Goal: Task Accomplishment & Management: Complete application form

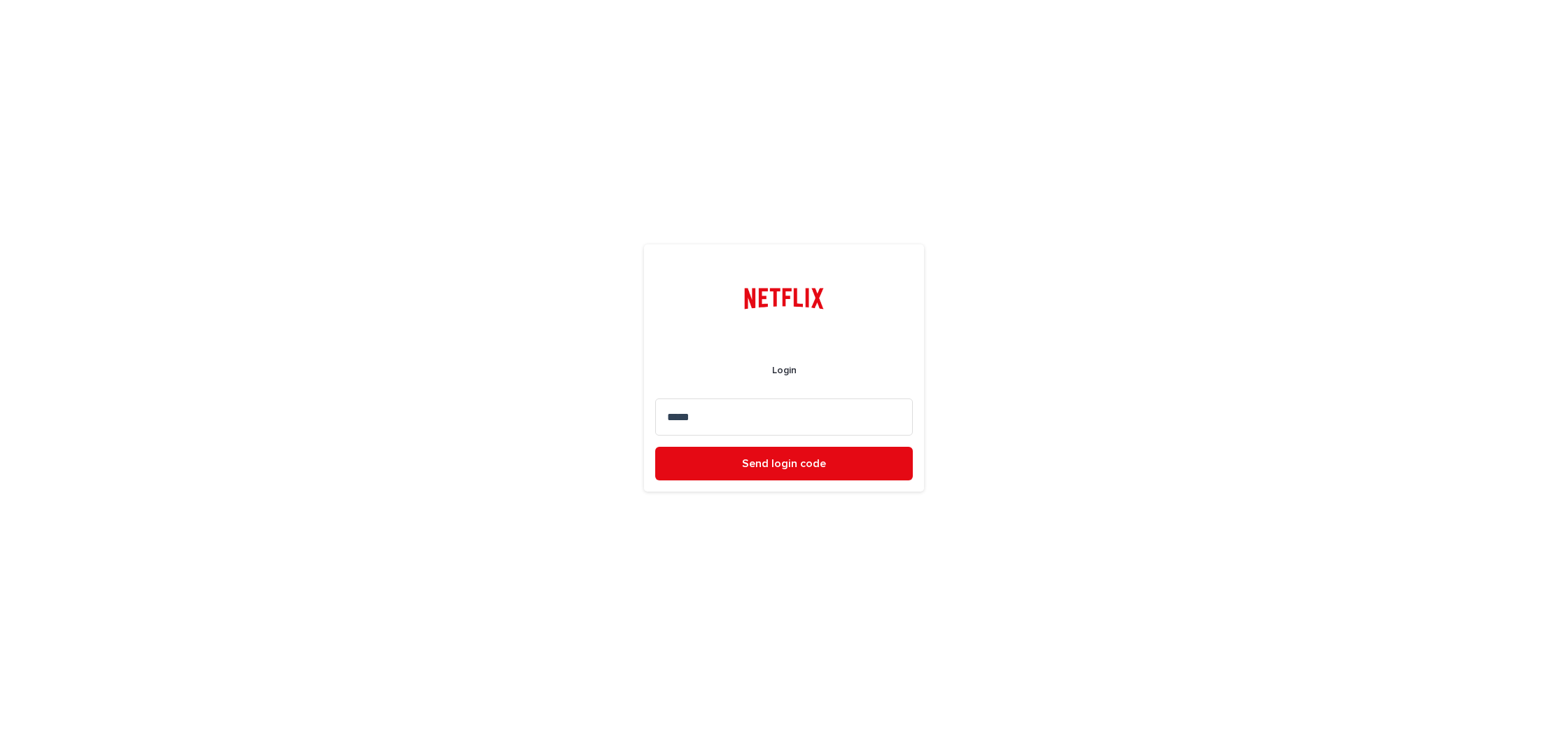
click at [733, 414] on input "*****" at bounding box center [784, 417] width 258 height 37
type input "**********"
click at [655, 447] on button "Send login code" at bounding box center [784, 463] width 258 height 33
click at [736, 413] on input at bounding box center [784, 417] width 258 height 37
type input "******"
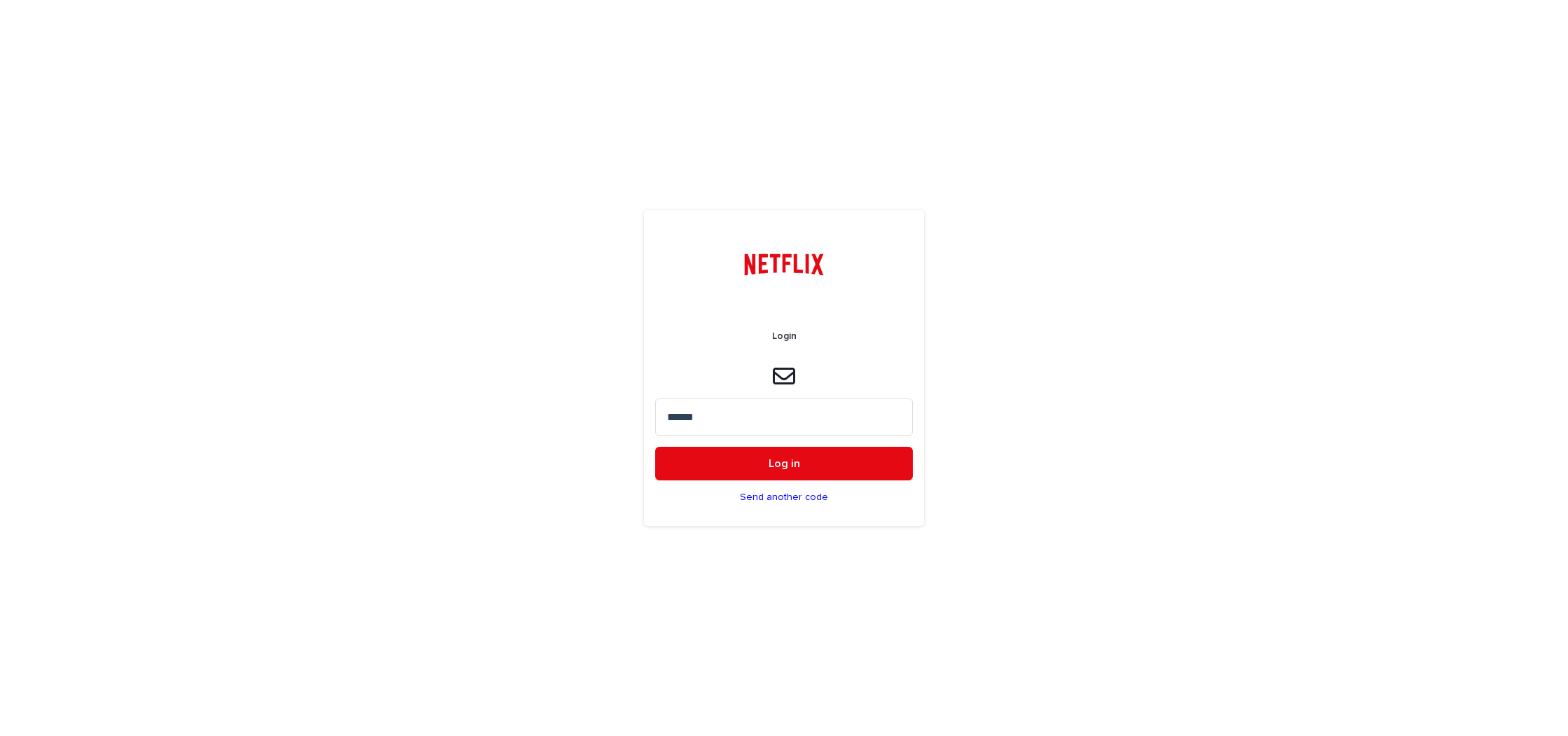
click at [655, 447] on button "Log in" at bounding box center [784, 463] width 258 height 33
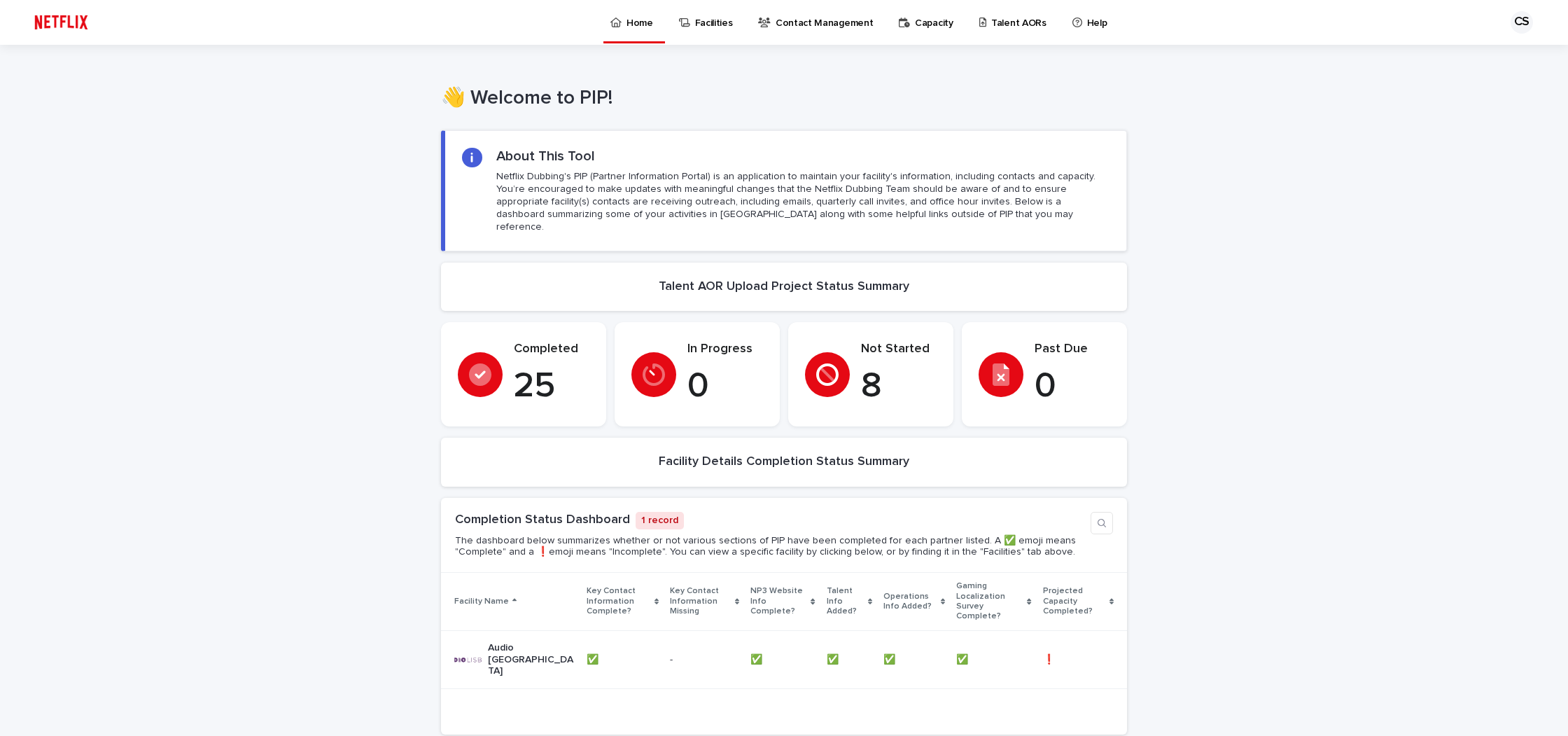
click at [1009, 37] on link "Talent AORs" at bounding box center [1015, 21] width 75 height 43
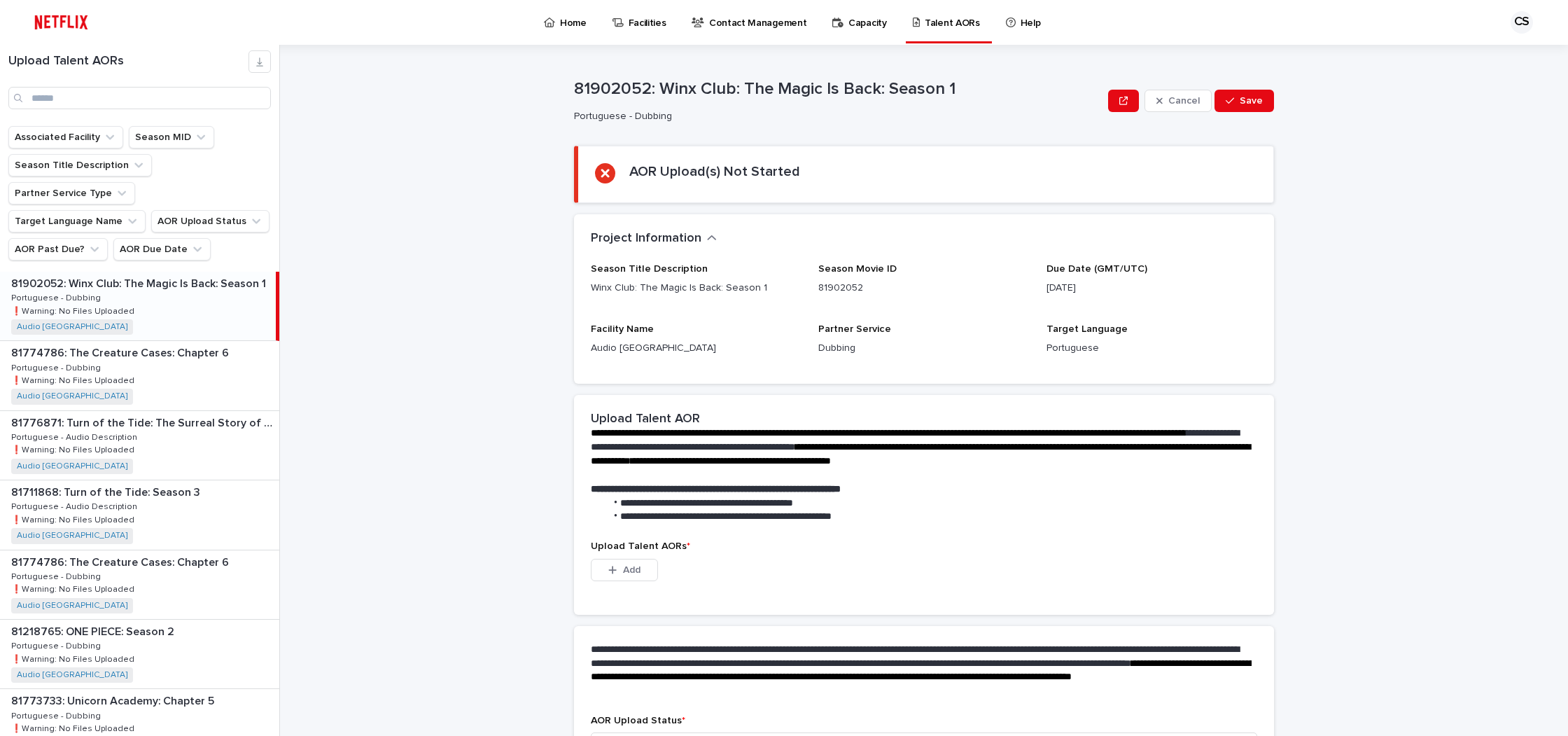
click at [207, 294] on div "81902052: Winx Club: The Magic Is Back: Season 1 81902052: Winx Club: The Magic…" at bounding box center [138, 306] width 276 height 68
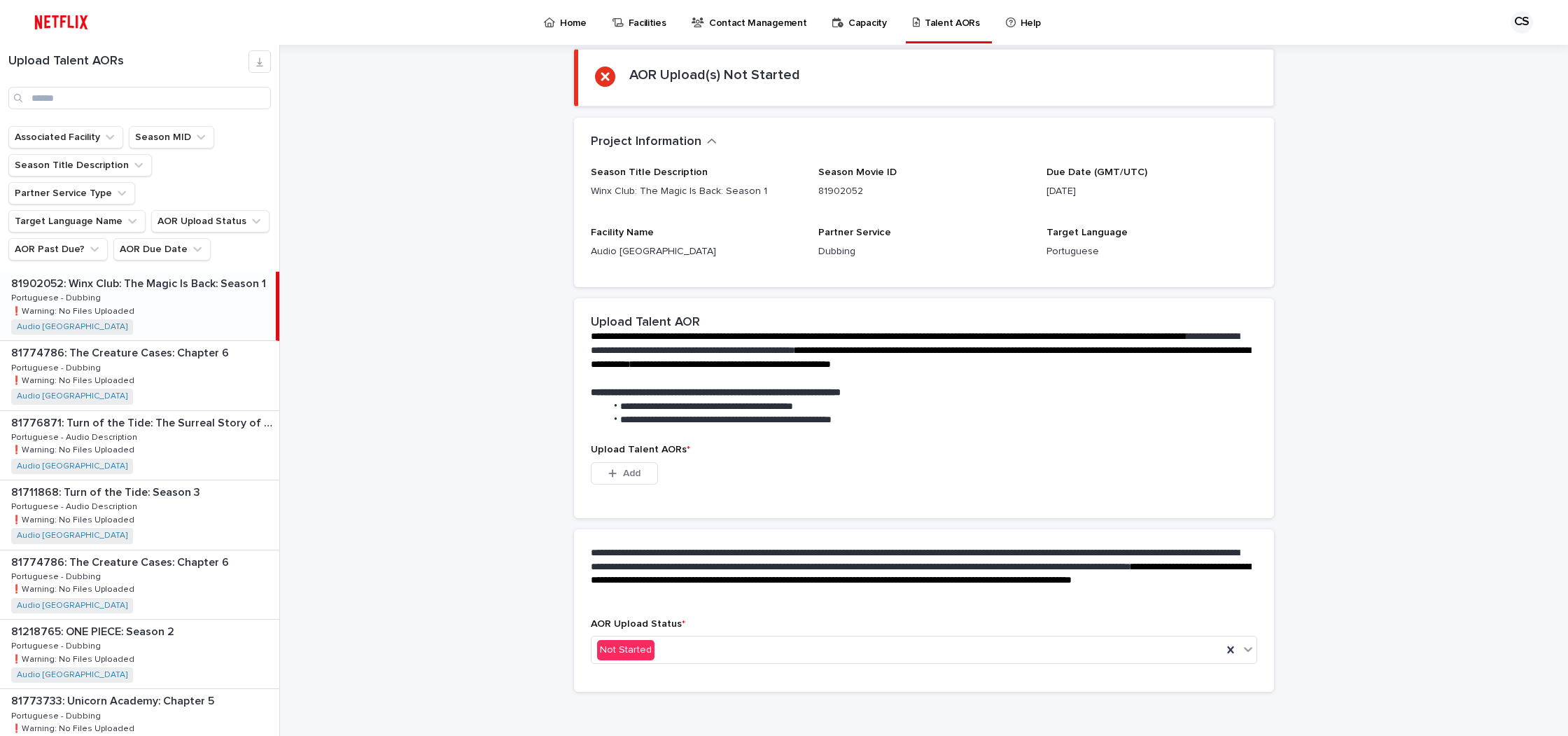
scroll to position [103, 0]
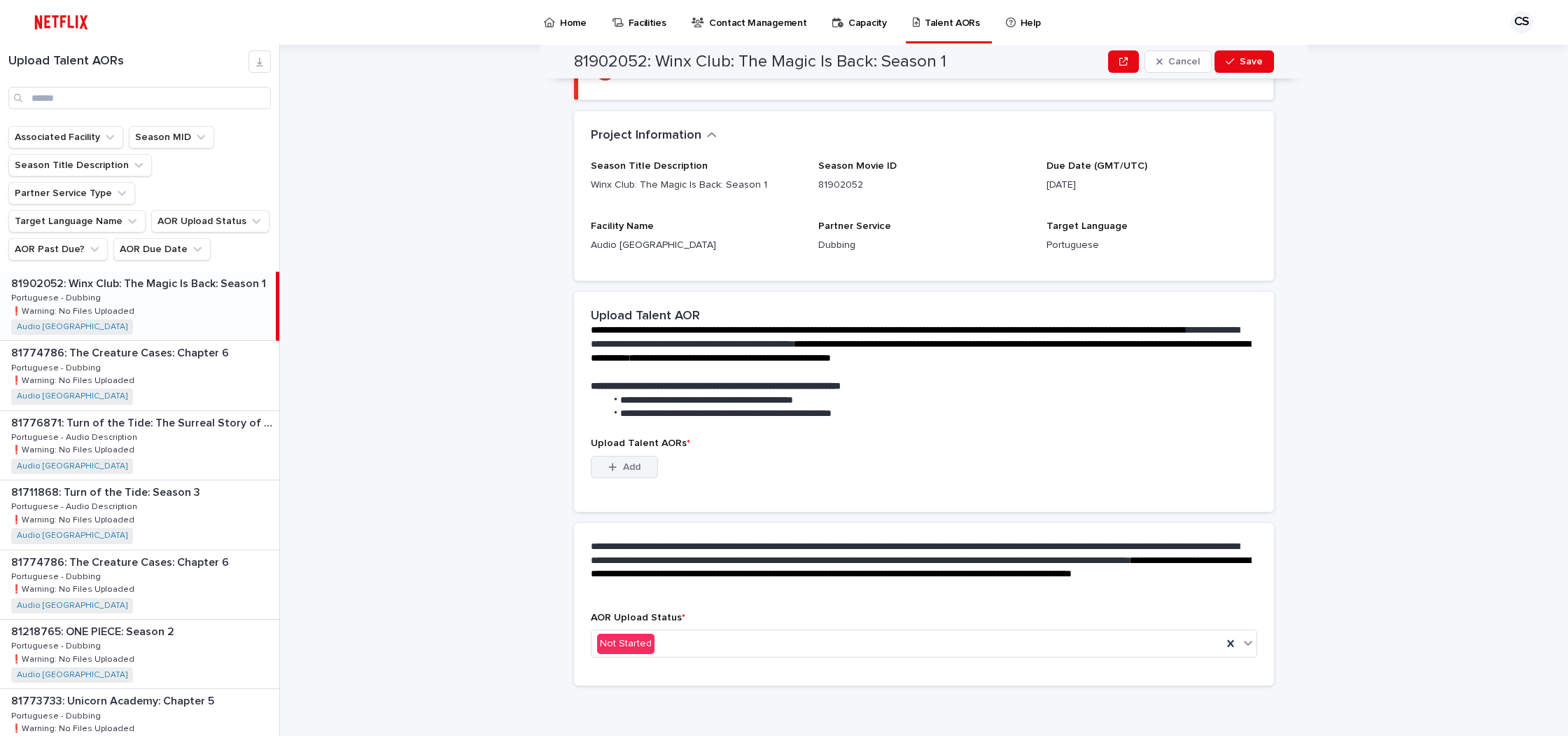
click at [614, 462] on icon "button" at bounding box center [613, 467] width 8 height 10
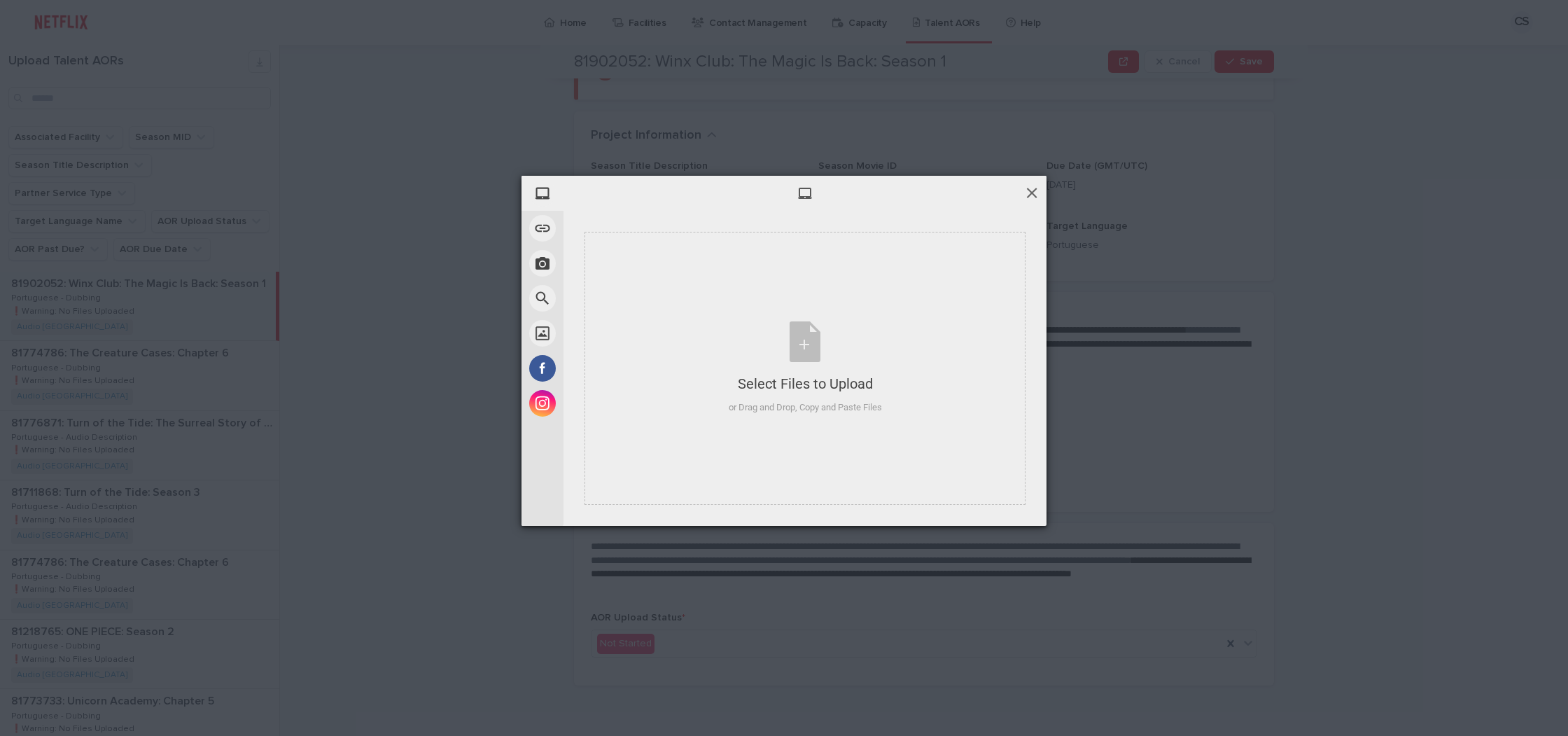
click at [1034, 187] on span at bounding box center [1032, 192] width 15 height 15
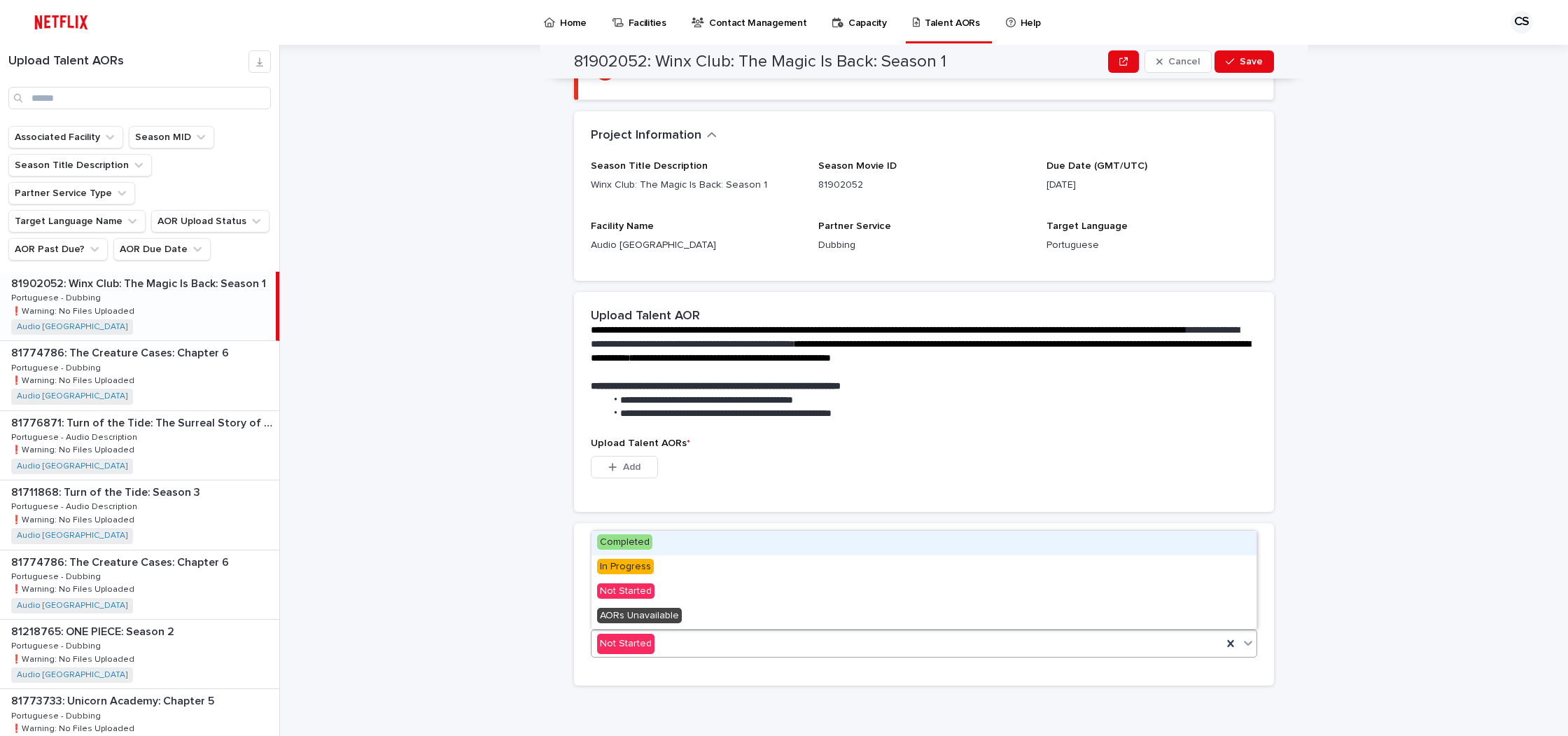
click at [792, 647] on div "Not Started" at bounding box center [906, 644] width 631 height 23
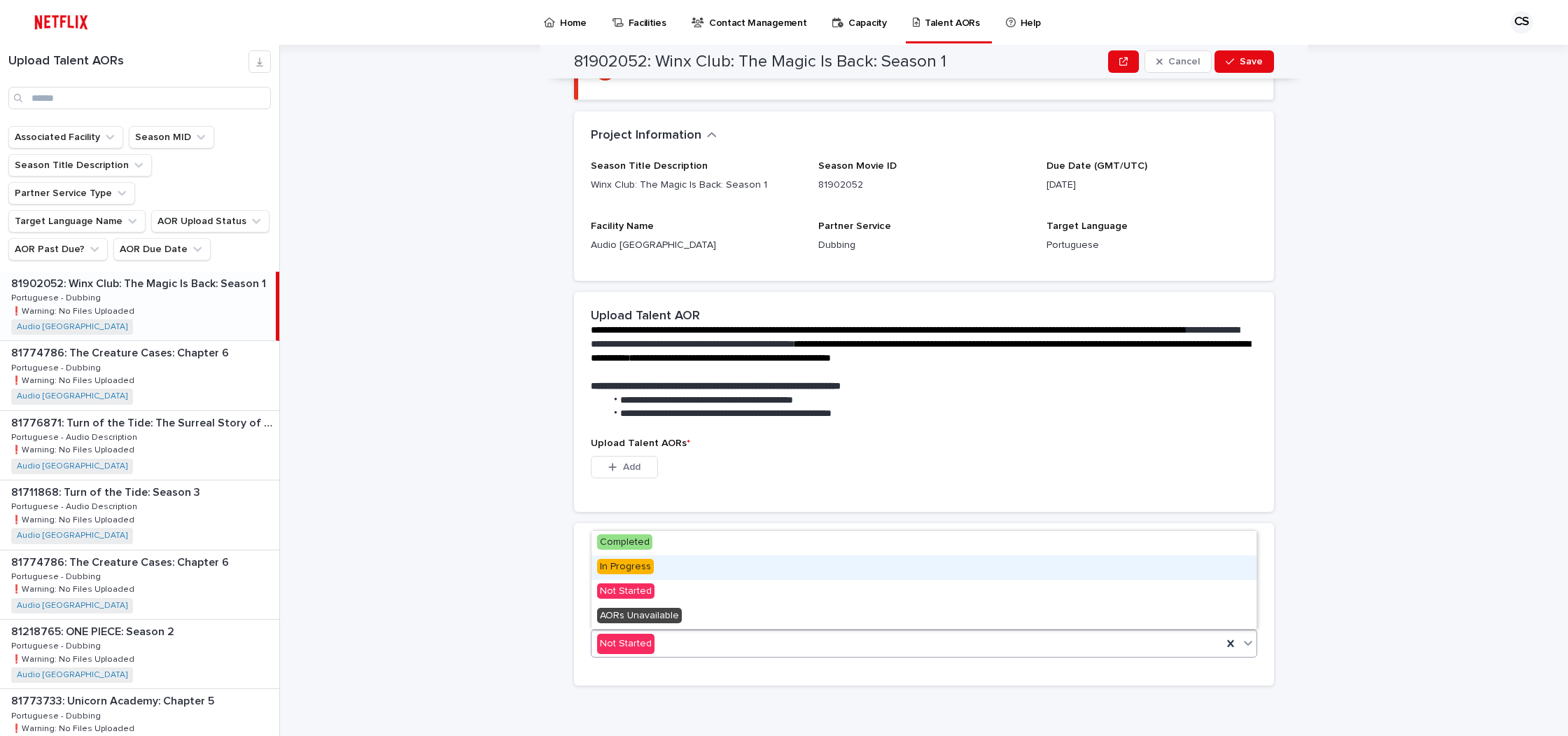
click at [667, 577] on div "In Progress" at bounding box center [924, 567] width 665 height 24
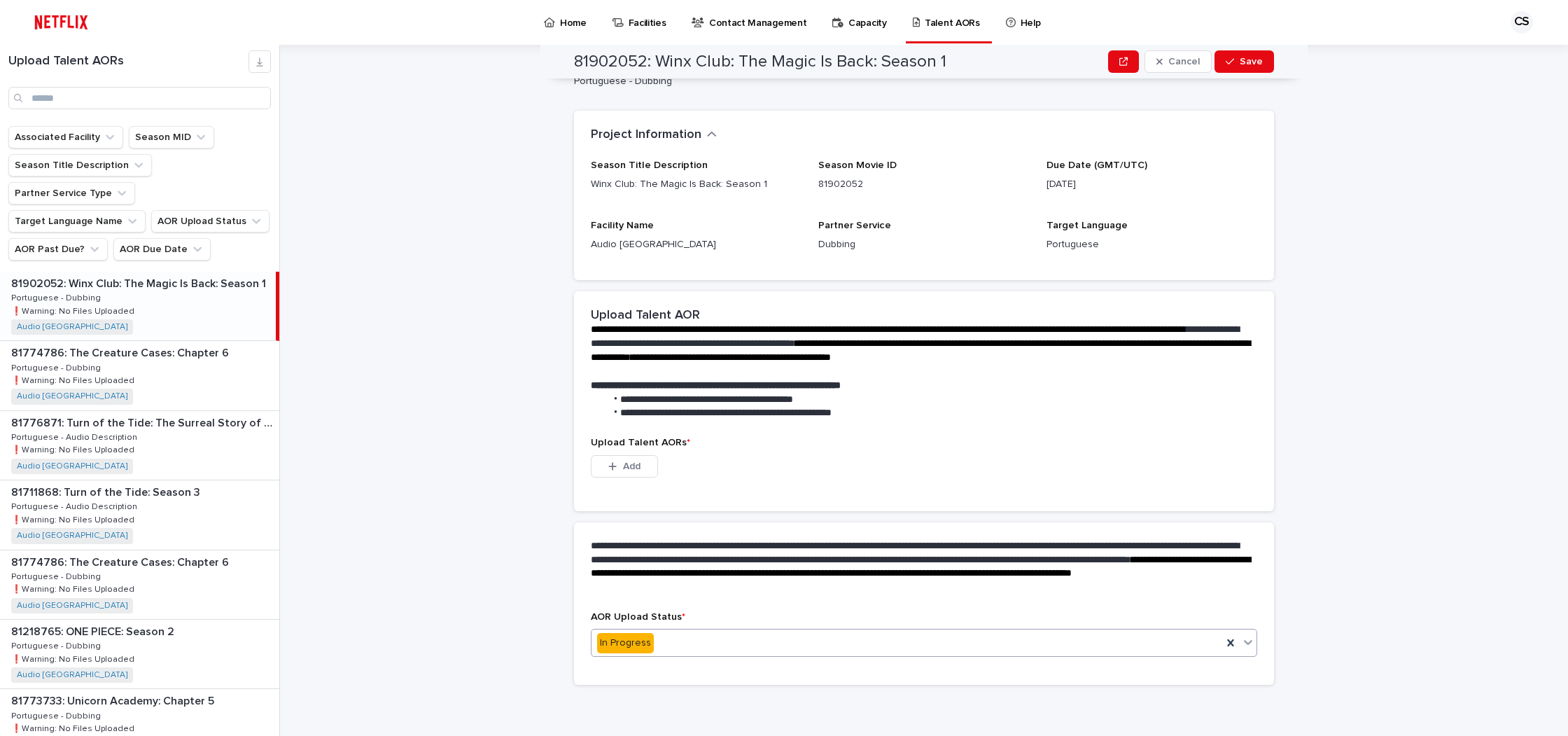
scroll to position [35, 0]
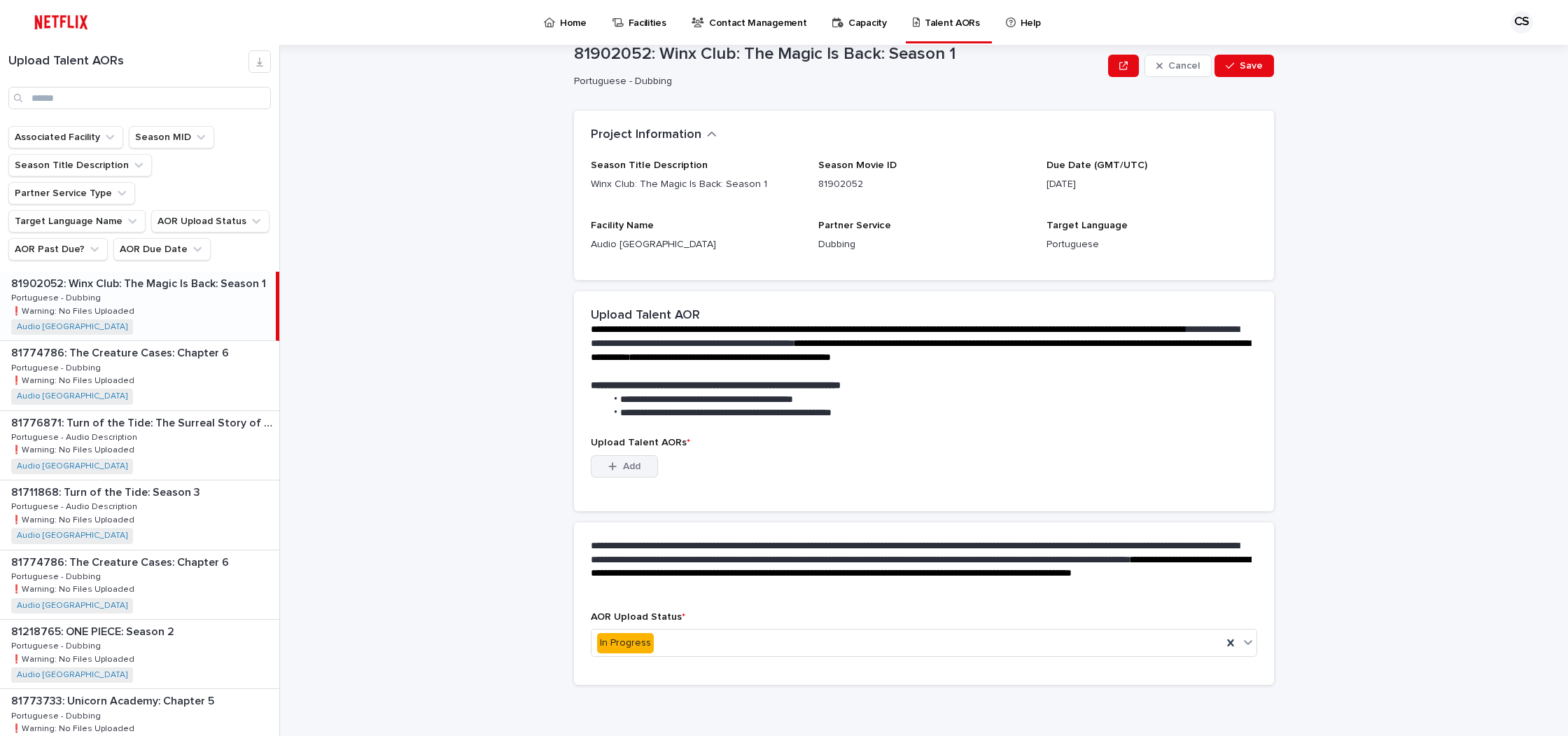
click at [640, 459] on button "Add" at bounding box center [624, 467] width 68 height 23
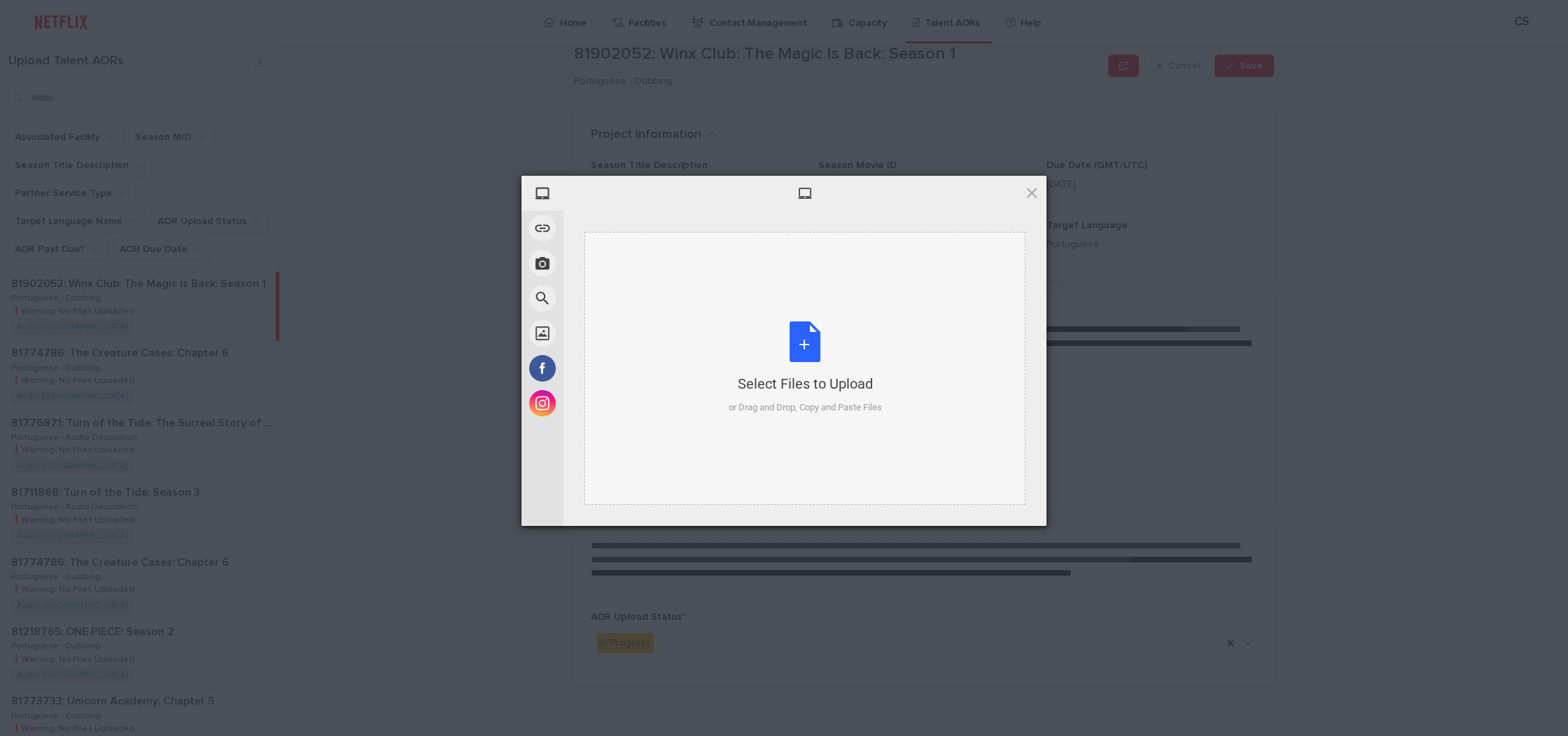
click at [693, 309] on div "Select Files to Upload or Drag and Drop, Copy and Paste Files" at bounding box center [805, 369] width 441 height 274
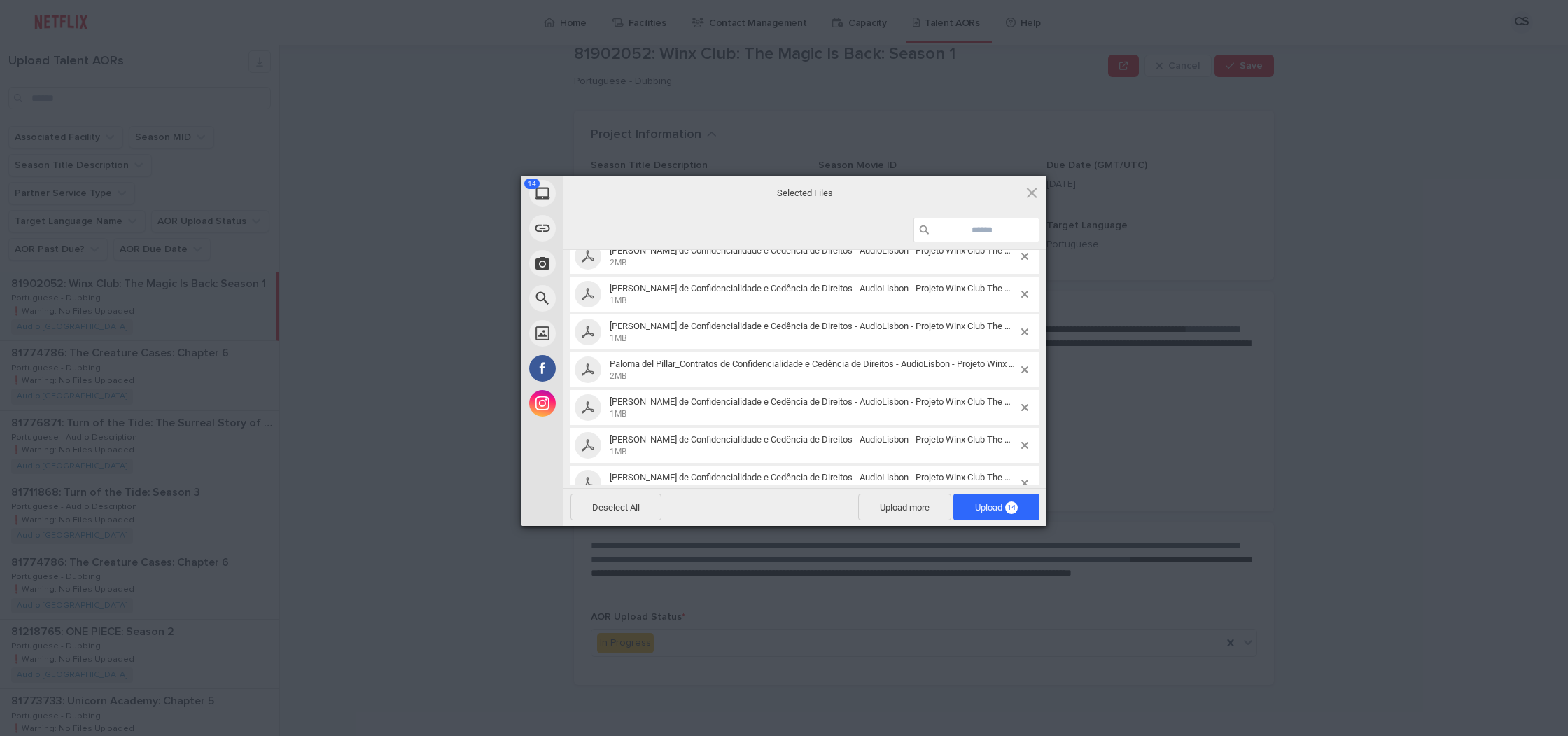
scroll to position [337, 0]
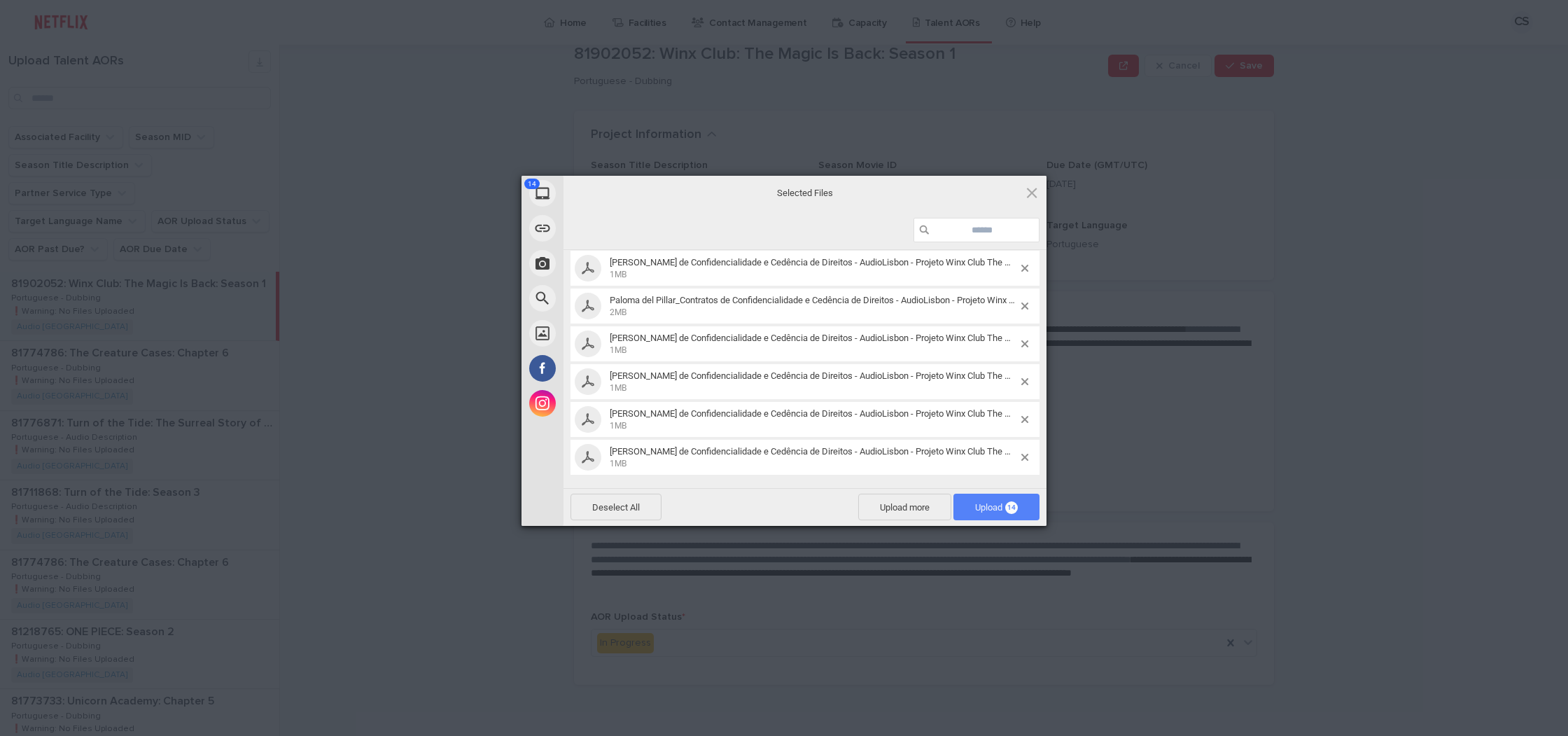
click at [989, 505] on span "Upload 14" at bounding box center [996, 507] width 42 height 11
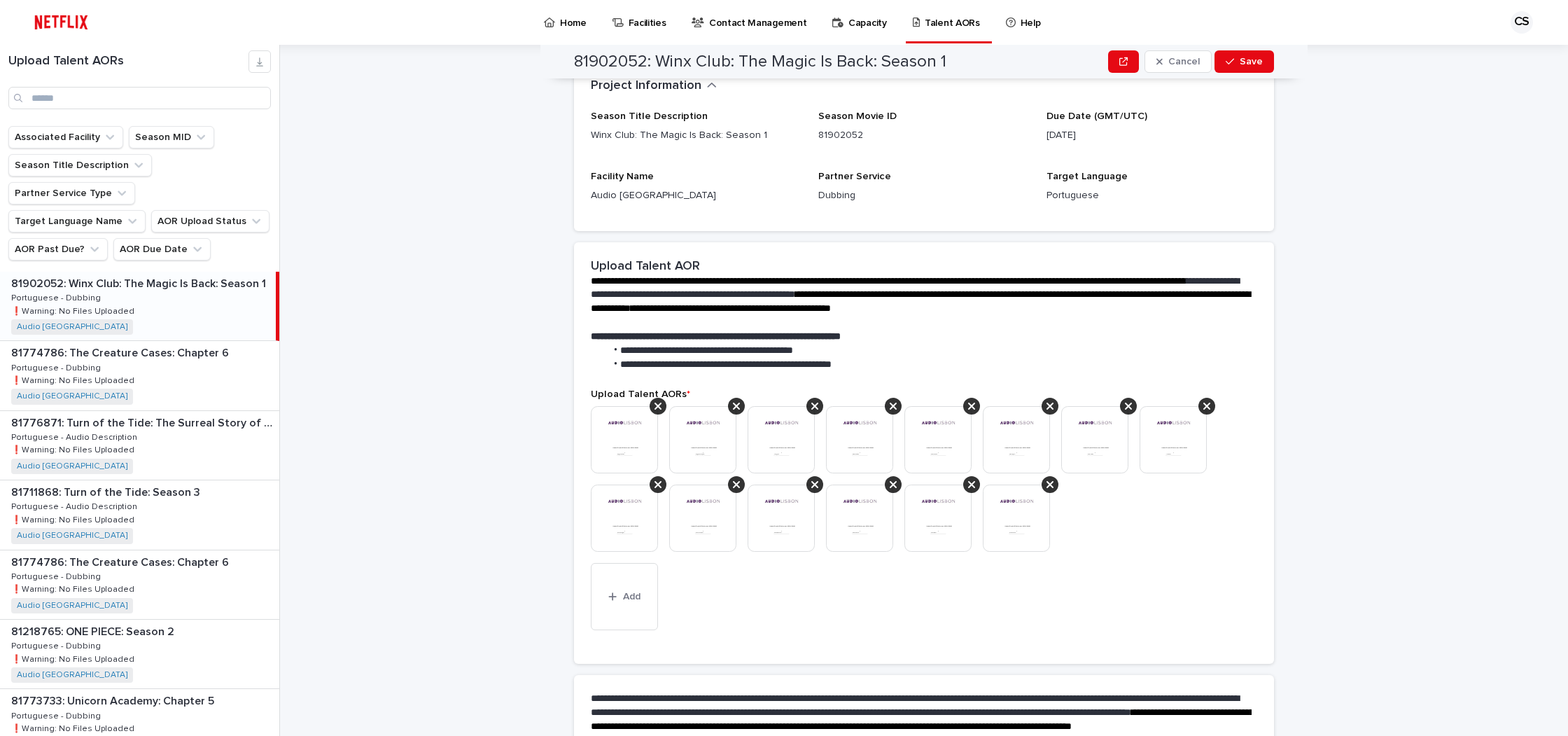
scroll to position [160, 0]
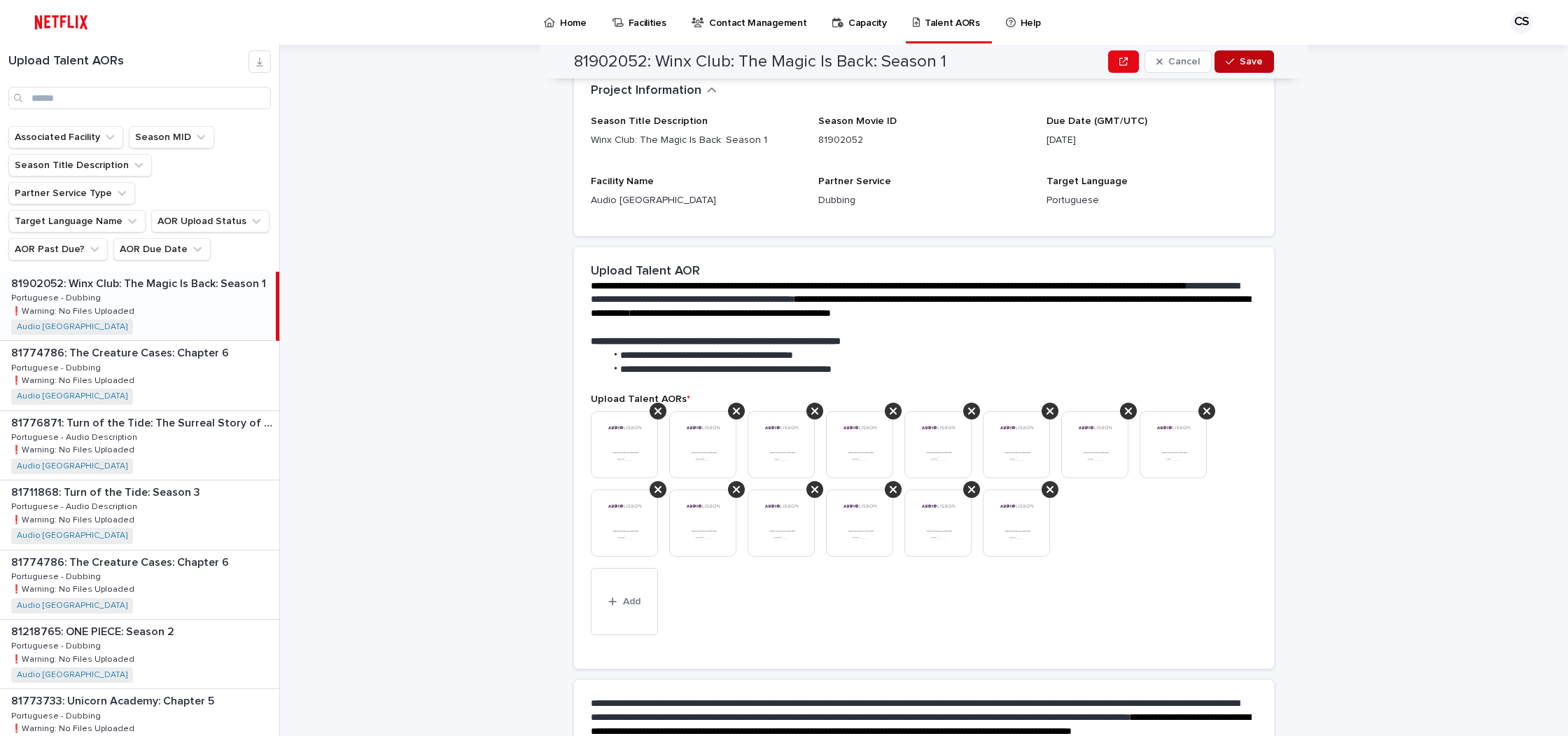
click at [1245, 65] on span "Save" at bounding box center [1251, 62] width 23 height 10
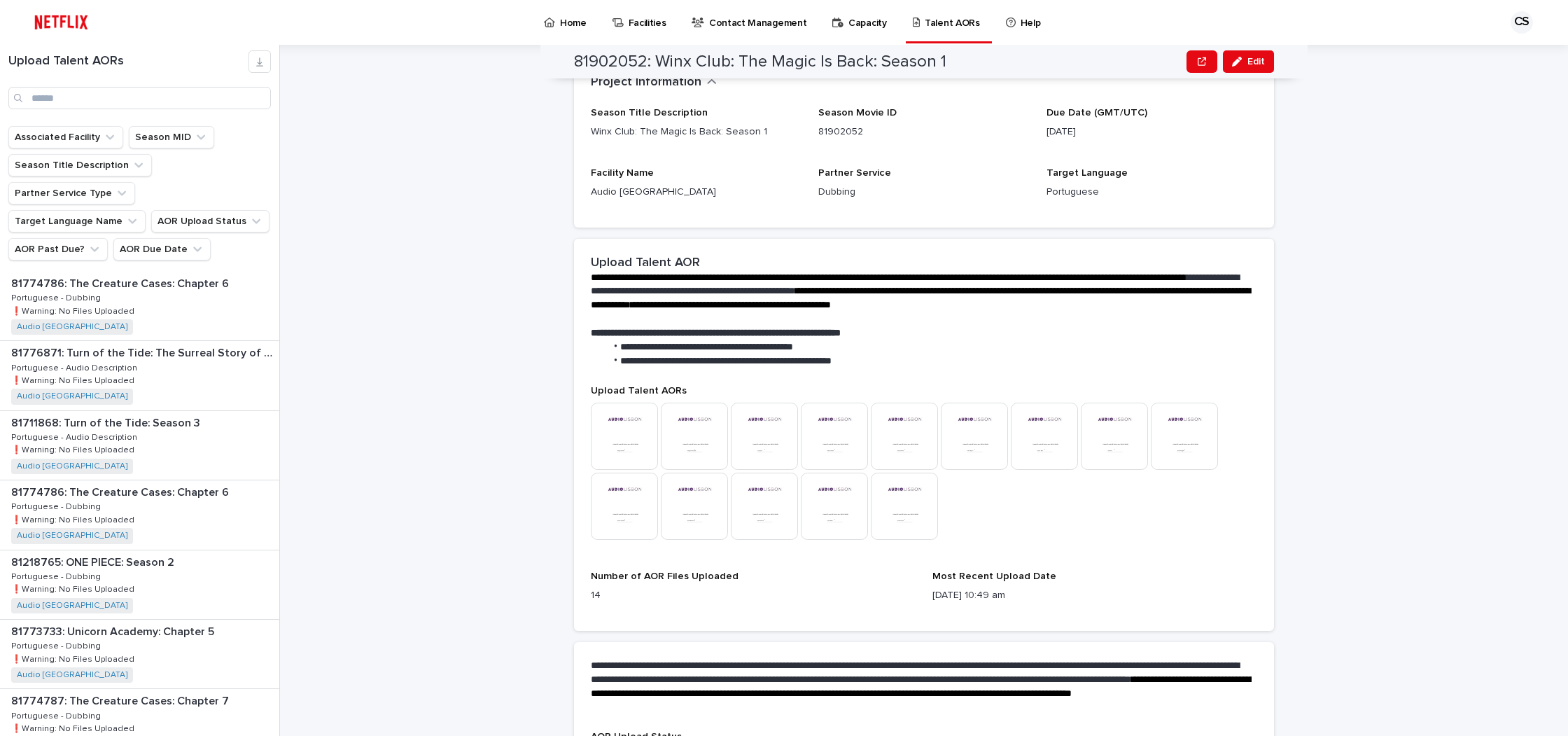
scroll to position [168, 0]
